Goal: Information Seeking & Learning: Understand process/instructions

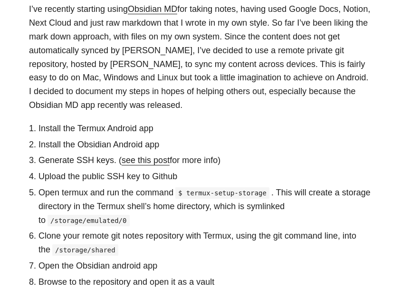
scroll to position [270, 0]
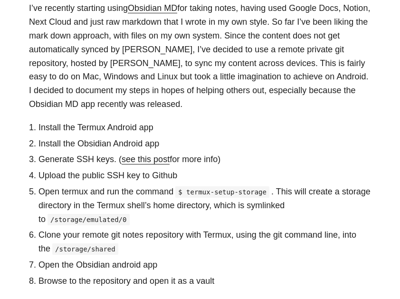
click at [144, 185] on li "Open termux and run the command $ termux-setup-storage . This will create a sto…" at bounding box center [204, 205] width 332 height 41
copy li "Termux"
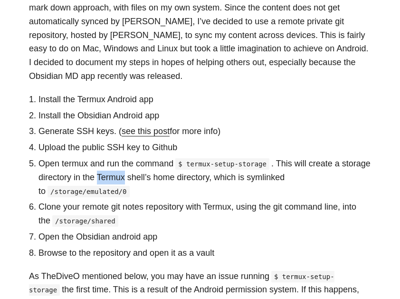
scroll to position [294, 0]
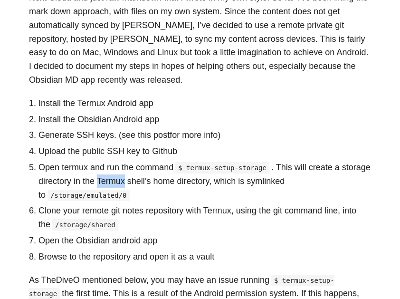
click at [154, 130] on link "see this post" at bounding box center [146, 134] width 48 height 9
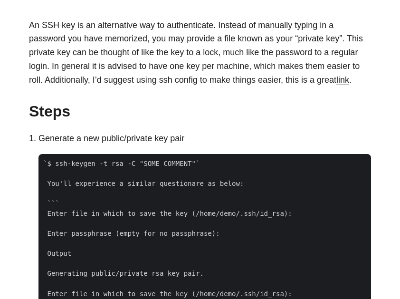
scroll to position [170, 0]
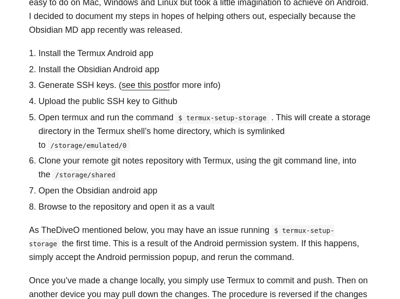
scroll to position [347, 0]
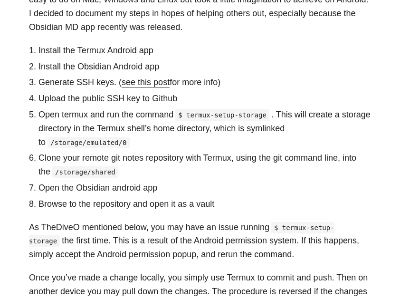
click at [146, 77] on link "see this post" at bounding box center [146, 81] width 48 height 9
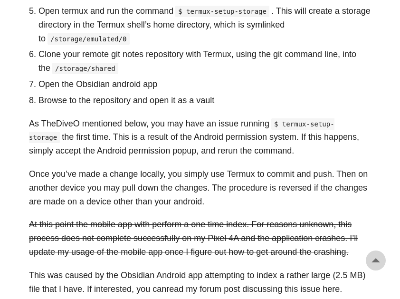
scroll to position [425, 0]
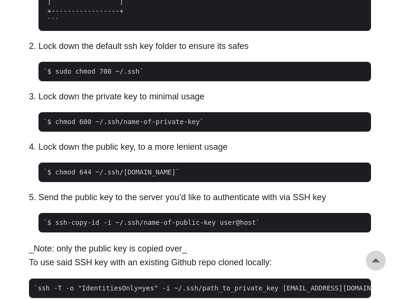
scroll to position [807, 0]
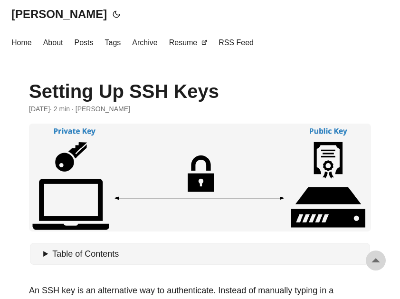
scroll to position [807, 0]
